Goal: Task Accomplishment & Management: Use online tool/utility

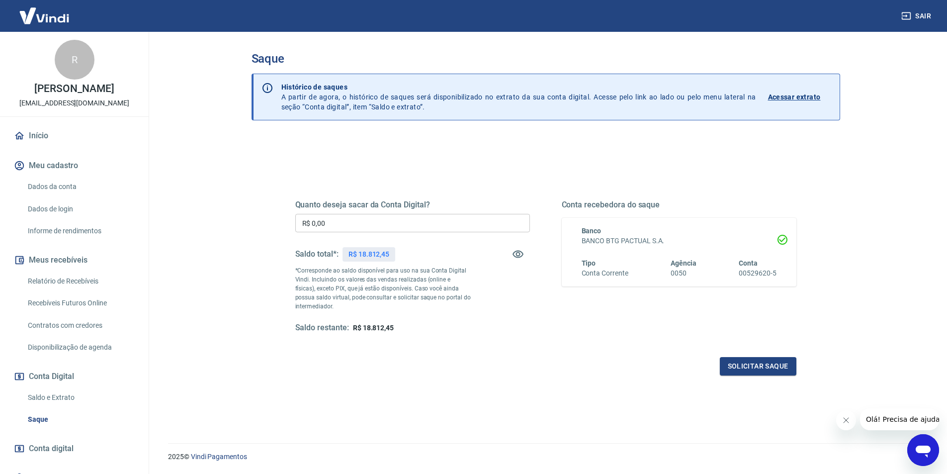
click at [394, 217] on input "R$ 0,00" at bounding box center [412, 223] width 235 height 18
type input "R$ 18.000,00"
click at [754, 367] on button "Solicitar saque" at bounding box center [757, 366] width 77 height 18
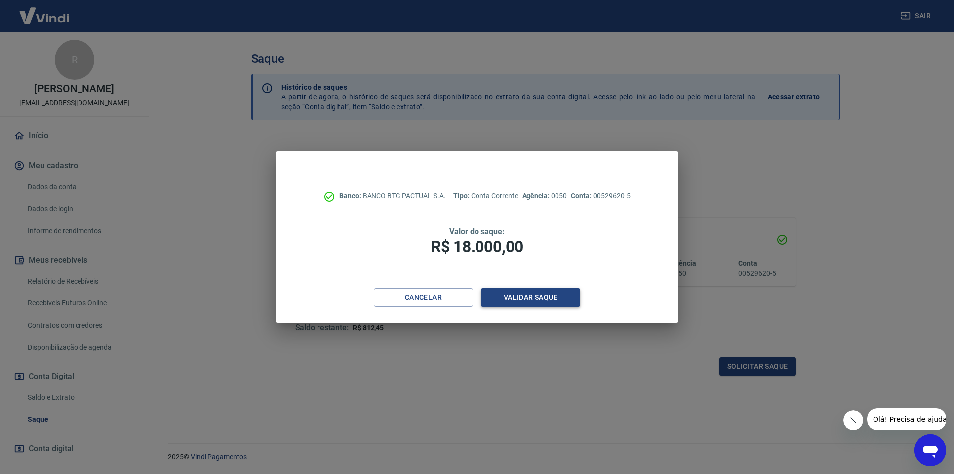
click at [553, 291] on button "Validar saque" at bounding box center [530, 297] width 99 height 18
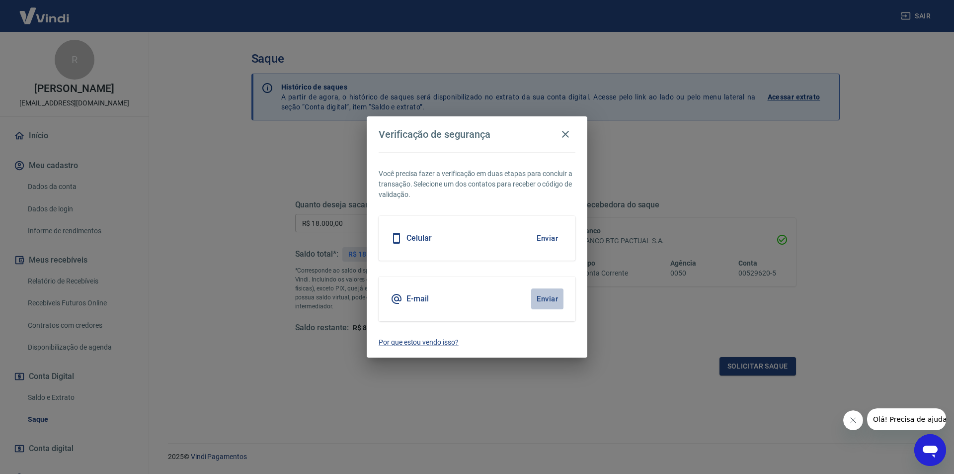
click at [543, 299] on button "Enviar" at bounding box center [547, 298] width 32 height 21
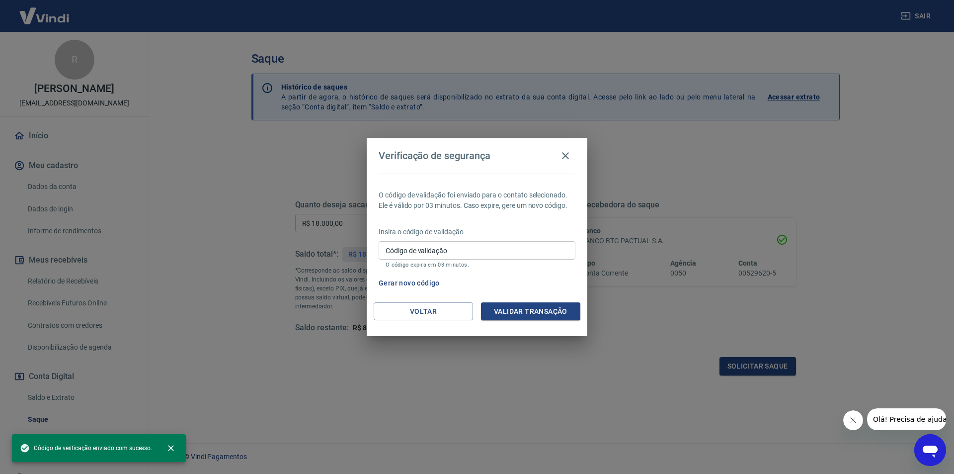
click at [473, 253] on input "Código de validação" at bounding box center [477, 250] width 197 height 18
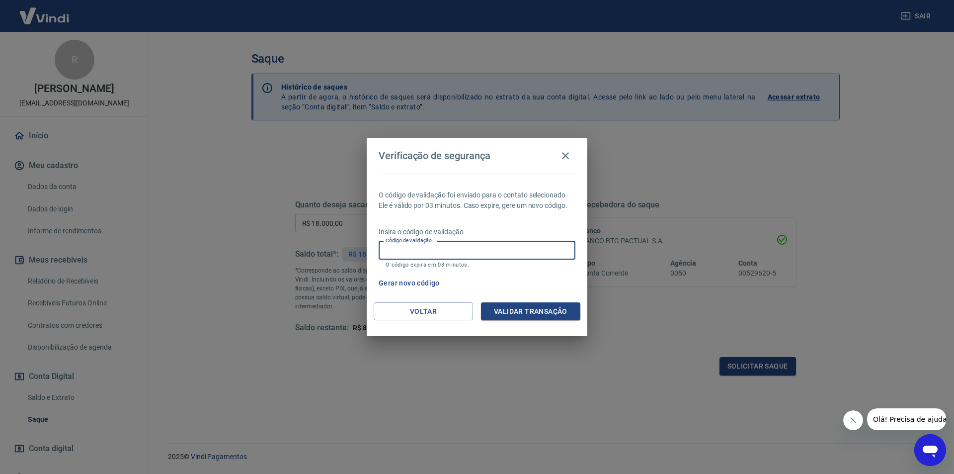
paste input "885085"
type input "885085"
click at [537, 304] on button "Validar transação" at bounding box center [530, 311] width 99 height 18
